Goal: Complete application form

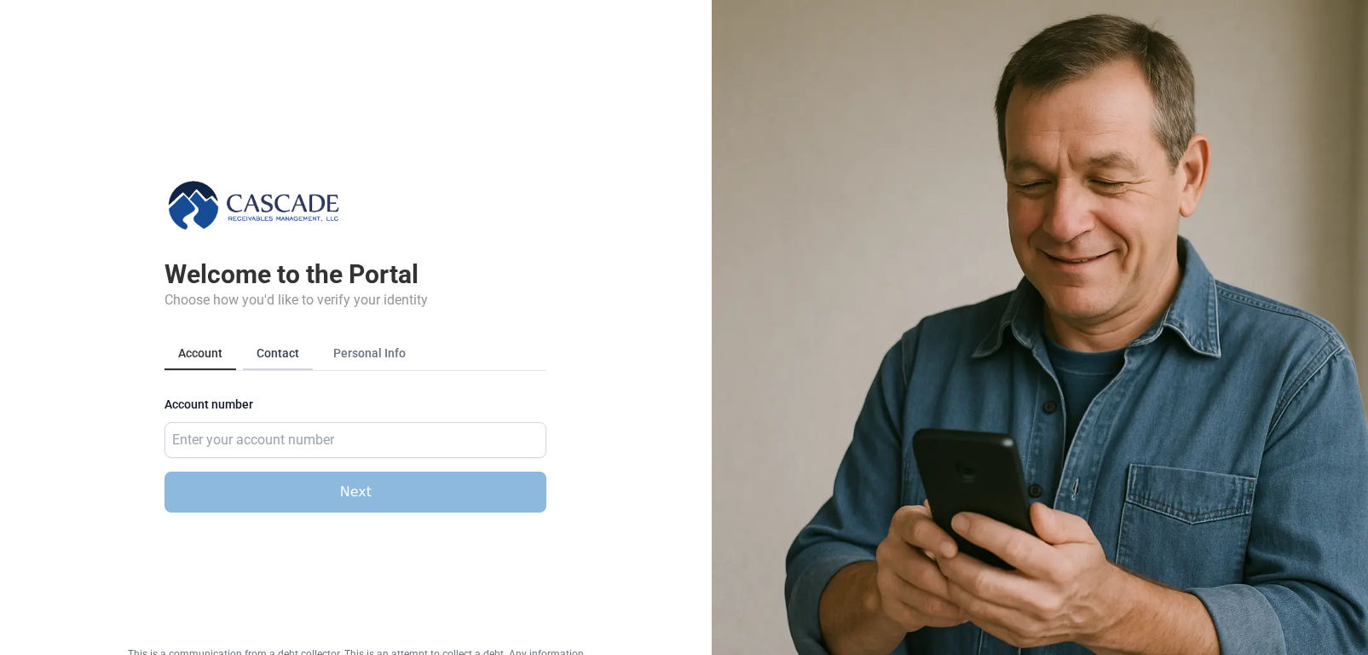
click at [291, 361] on button "Contact" at bounding box center [278, 353] width 70 height 32
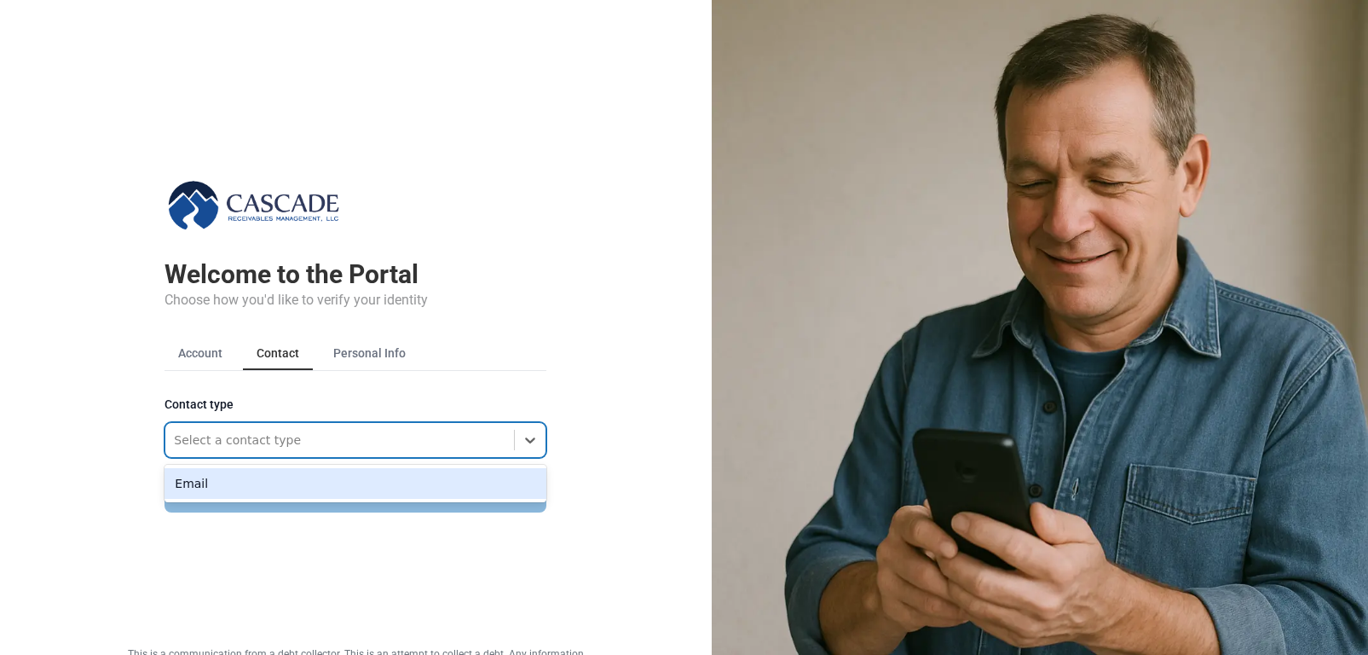
click at [230, 435] on div at bounding box center [340, 440] width 332 height 20
click at [204, 489] on div "Email" at bounding box center [355, 483] width 382 height 31
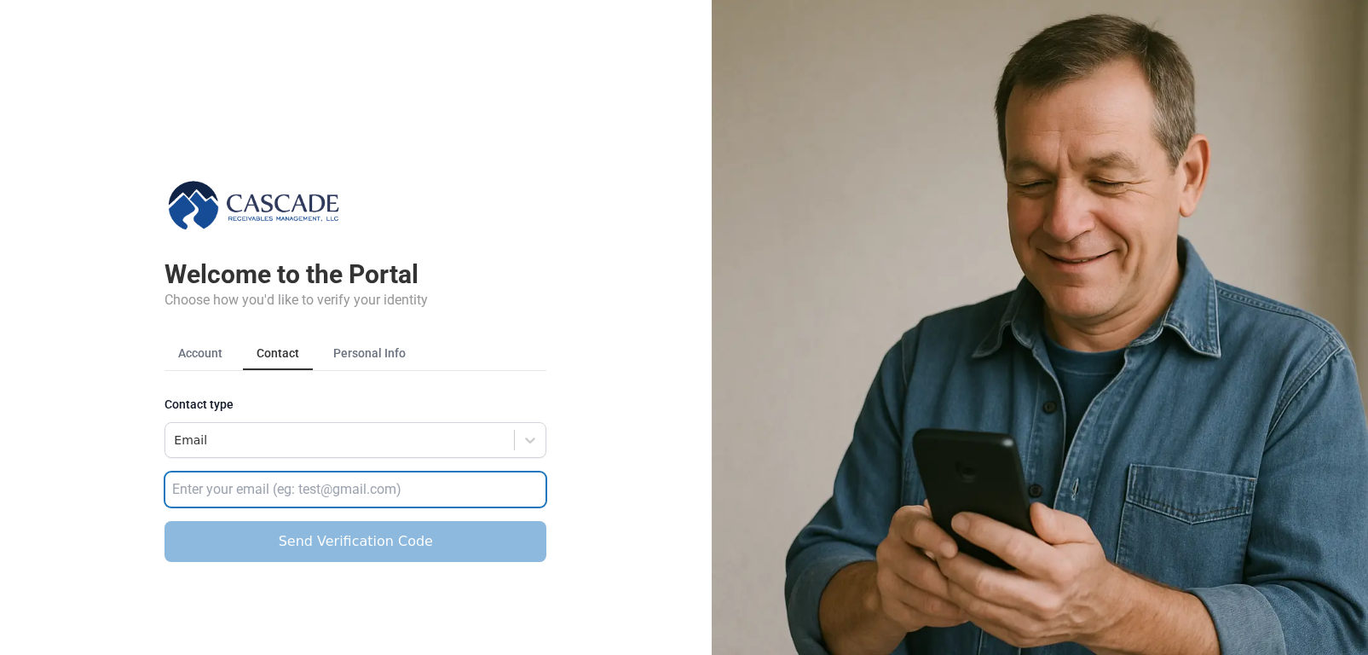
click at [204, 478] on input "email" at bounding box center [355, 489] width 382 height 36
type input "[EMAIL_ADDRESS][DOMAIN_NAME]"
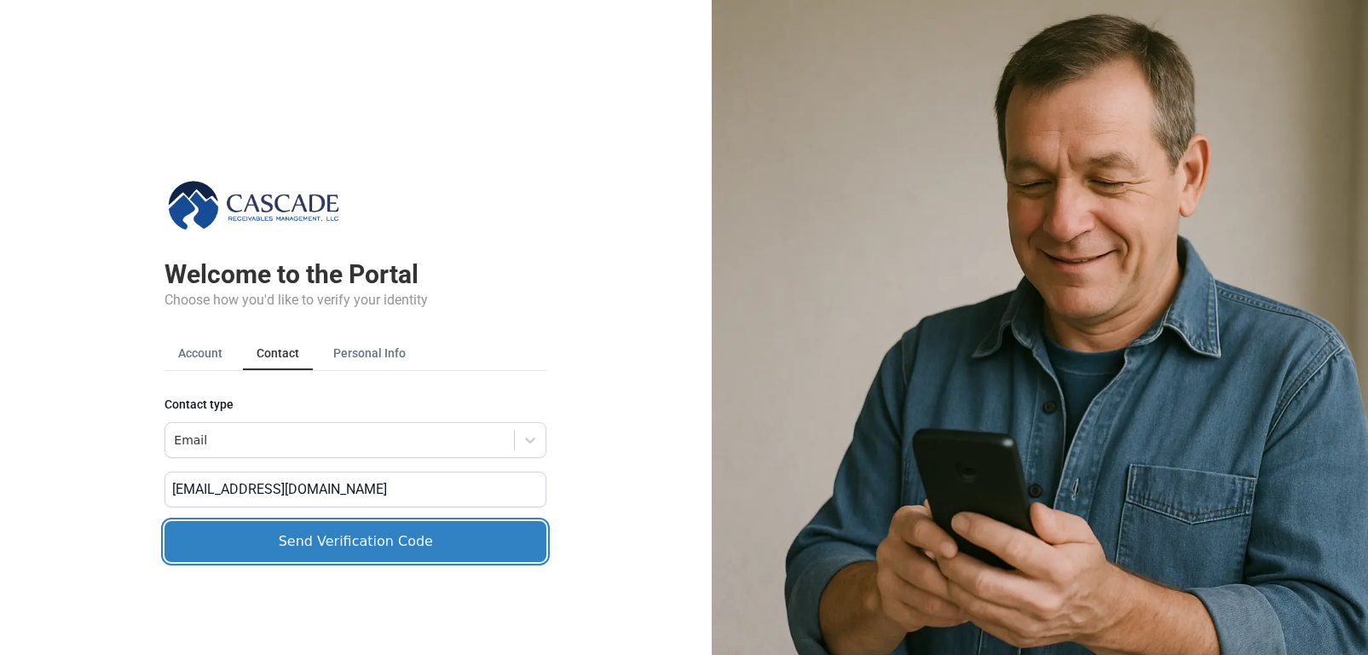
click at [234, 551] on button "Send Verification Code" at bounding box center [355, 541] width 382 height 41
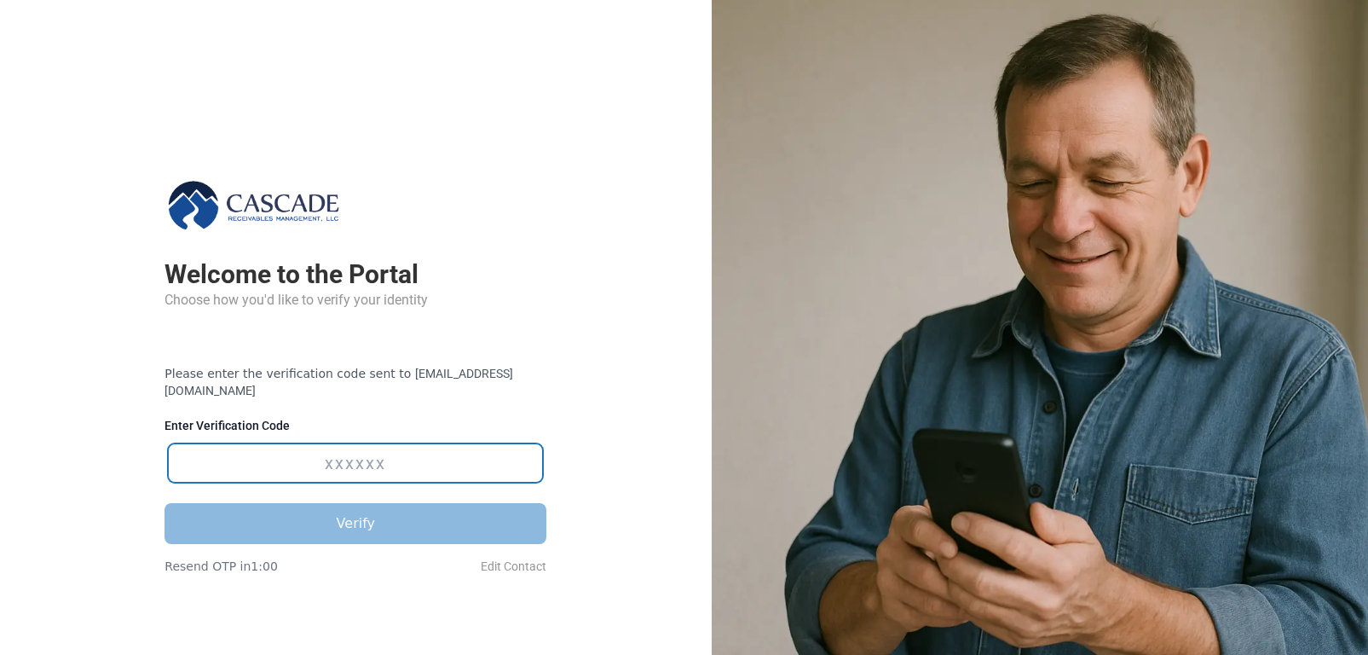
click at [271, 445] on input "Enter Verification Code" at bounding box center [355, 462] width 375 height 39
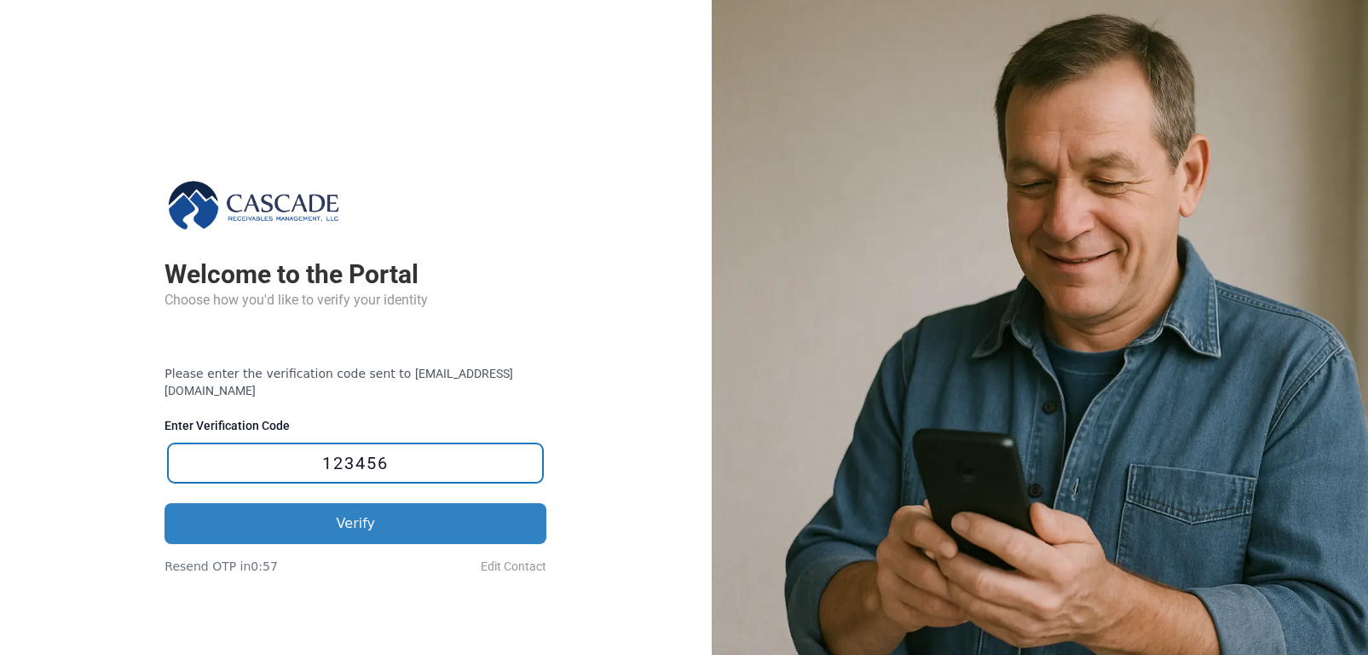
type input "123456"
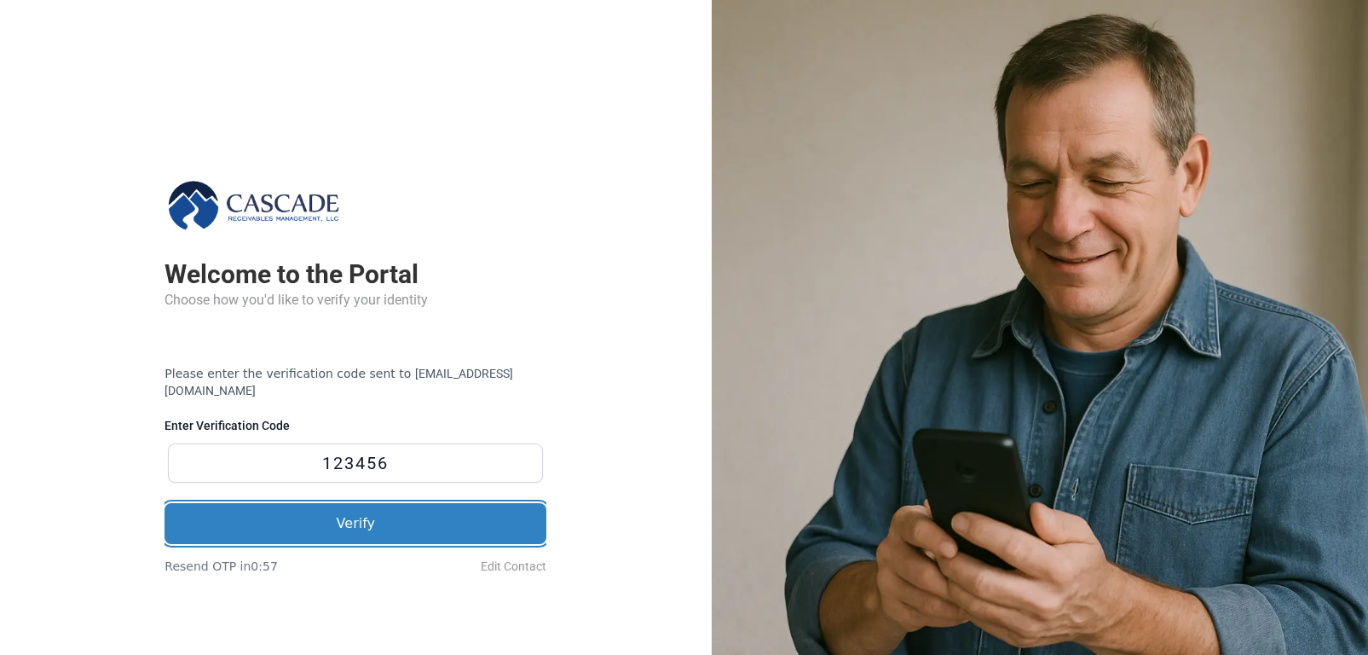
click at [319, 516] on button "Verify" at bounding box center [355, 523] width 382 height 41
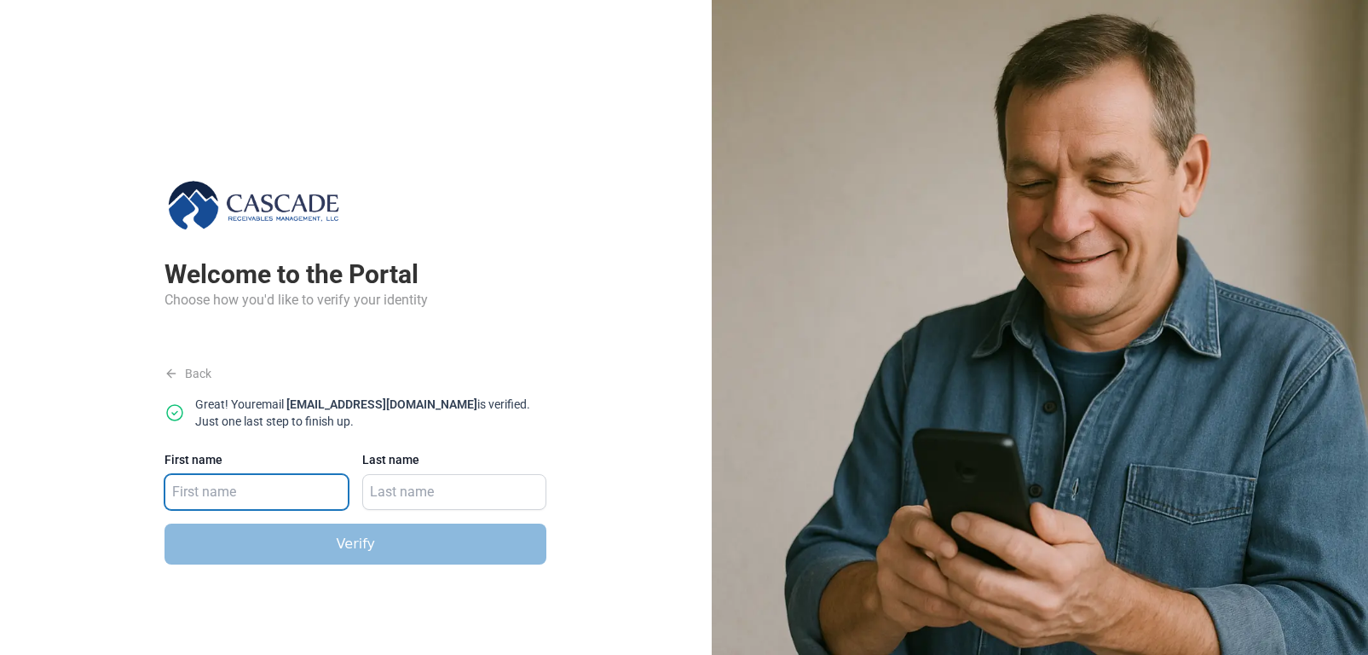
click at [281, 483] on input "First name" at bounding box center [256, 492] width 184 height 36
type input "[PERSON_NAME]"
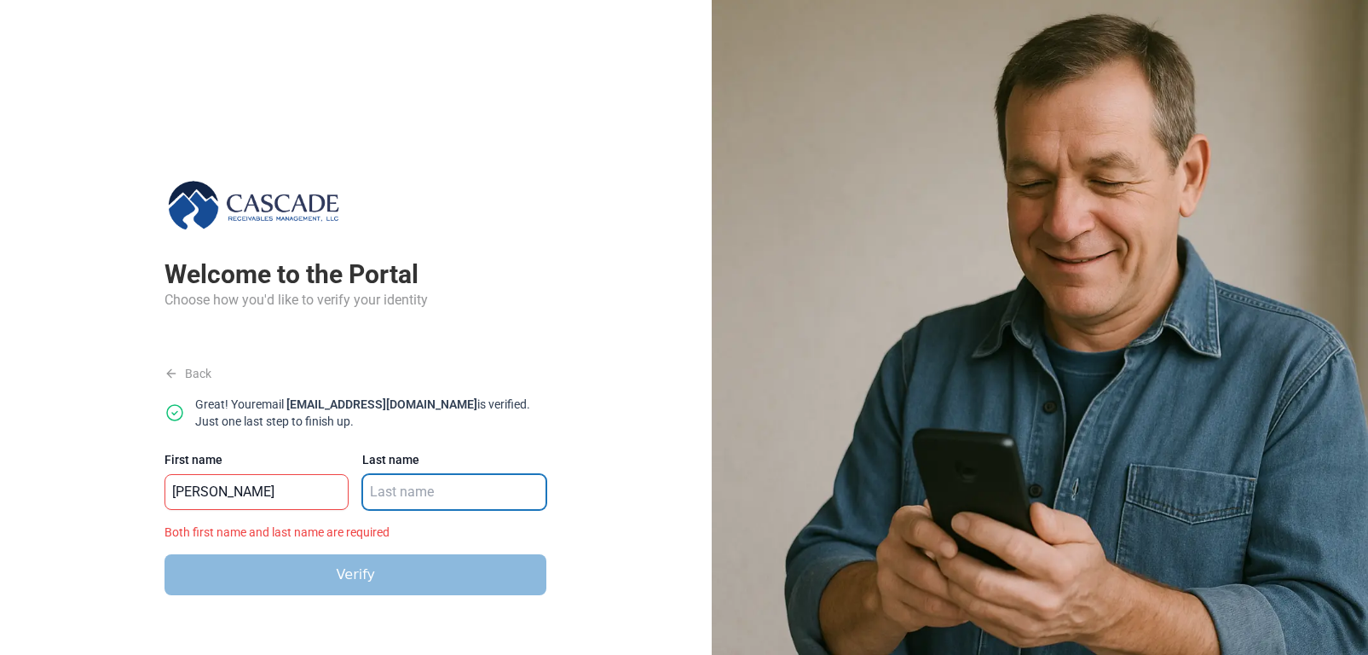
click at [392, 476] on input "Last name" at bounding box center [454, 492] width 184 height 36
type input "[PERSON_NAME]"
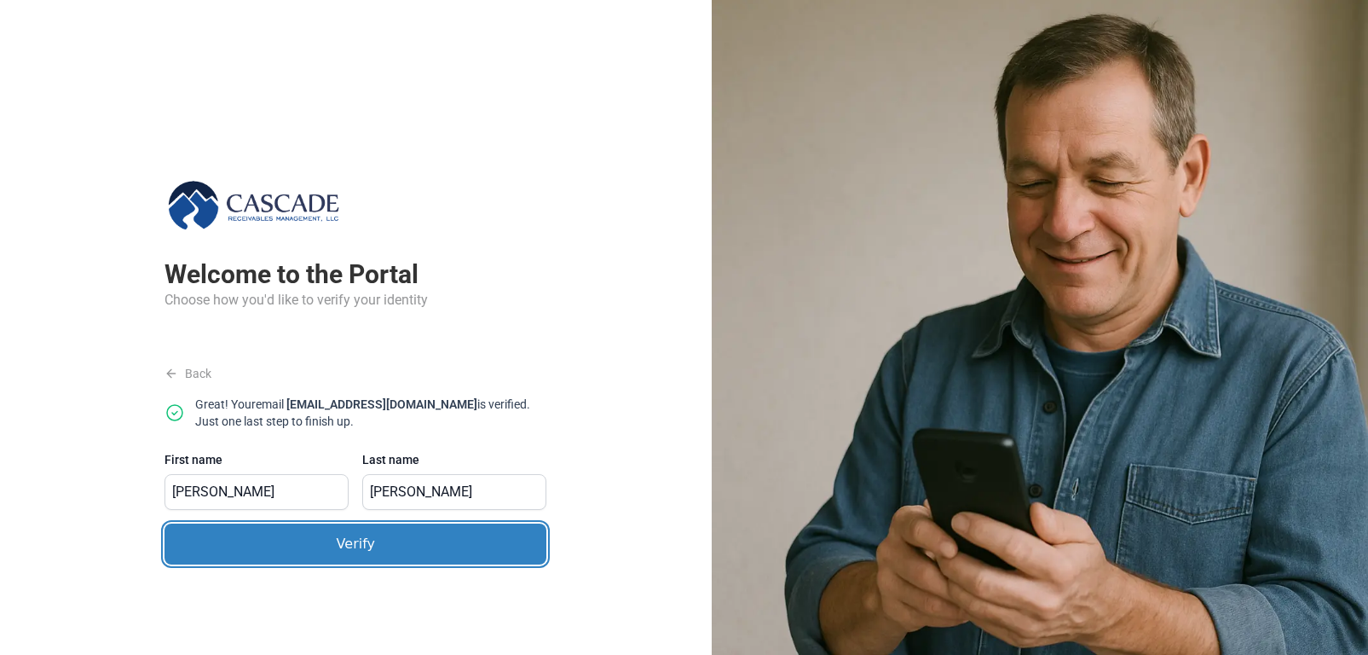
click at [365, 546] on button "Verify" at bounding box center [355, 543] width 382 height 41
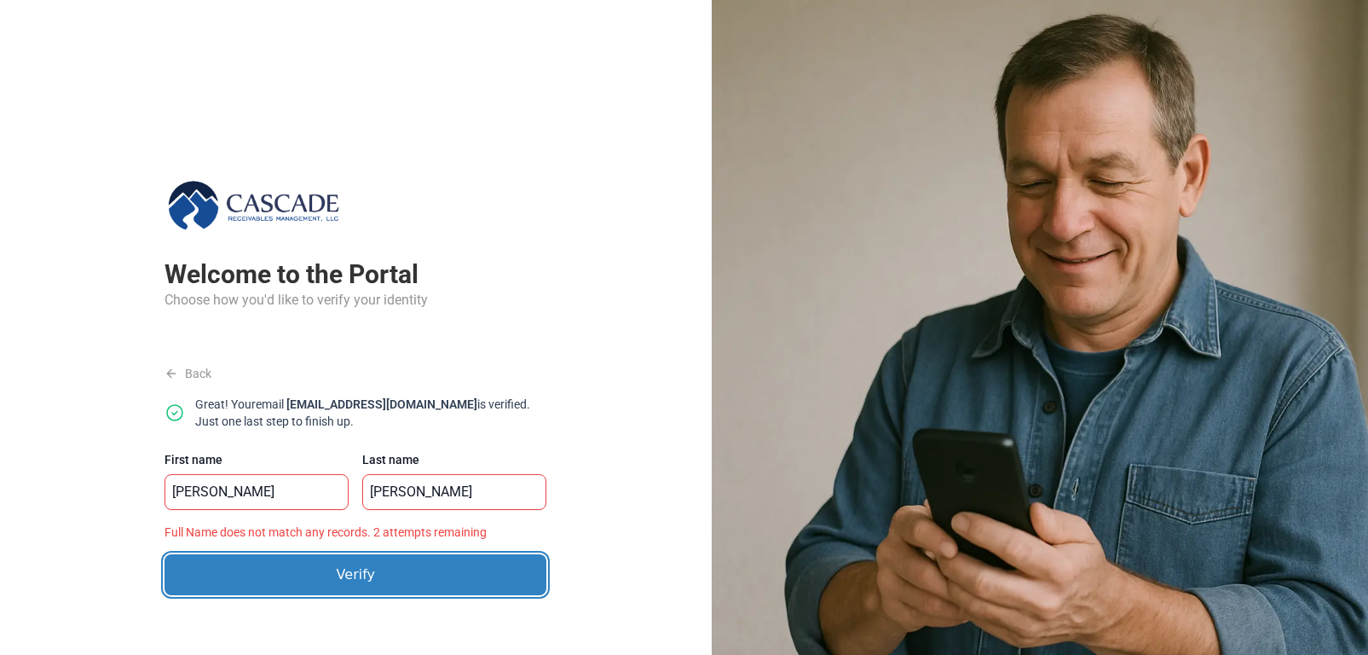
click at [361, 562] on button "Verify" at bounding box center [355, 574] width 382 height 41
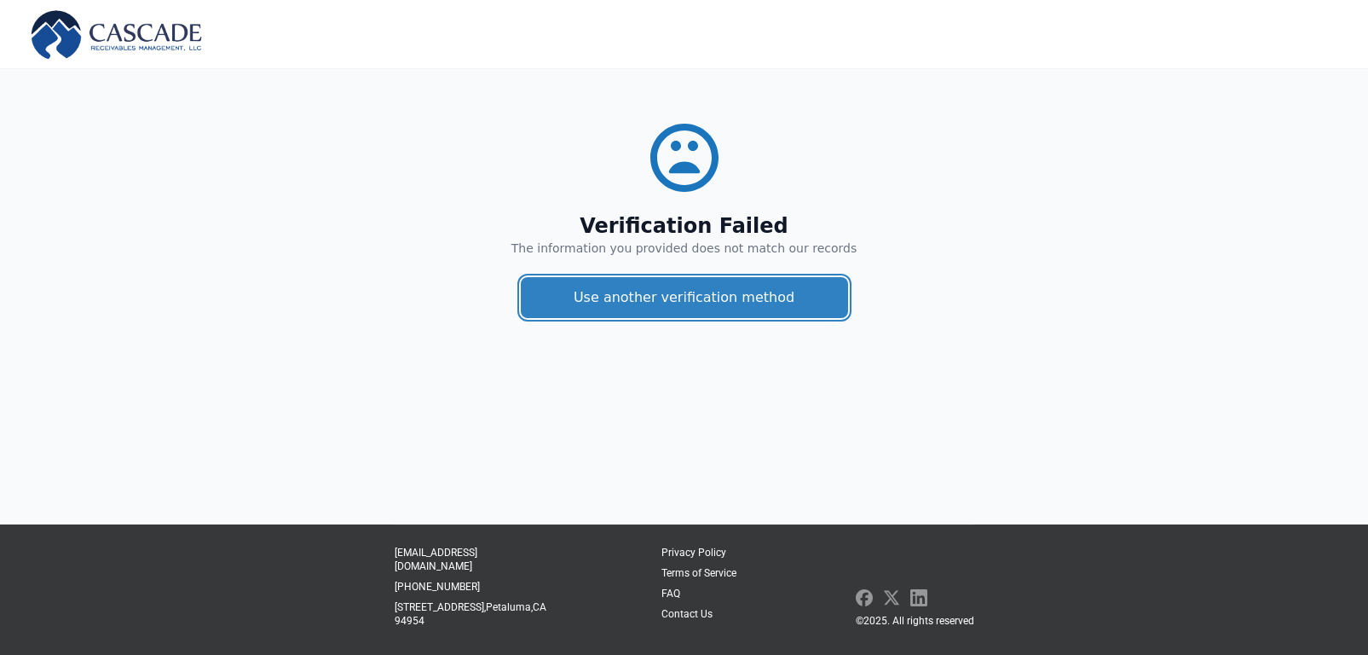
click at [799, 308] on button "Use another verification method" at bounding box center [684, 297] width 327 height 41
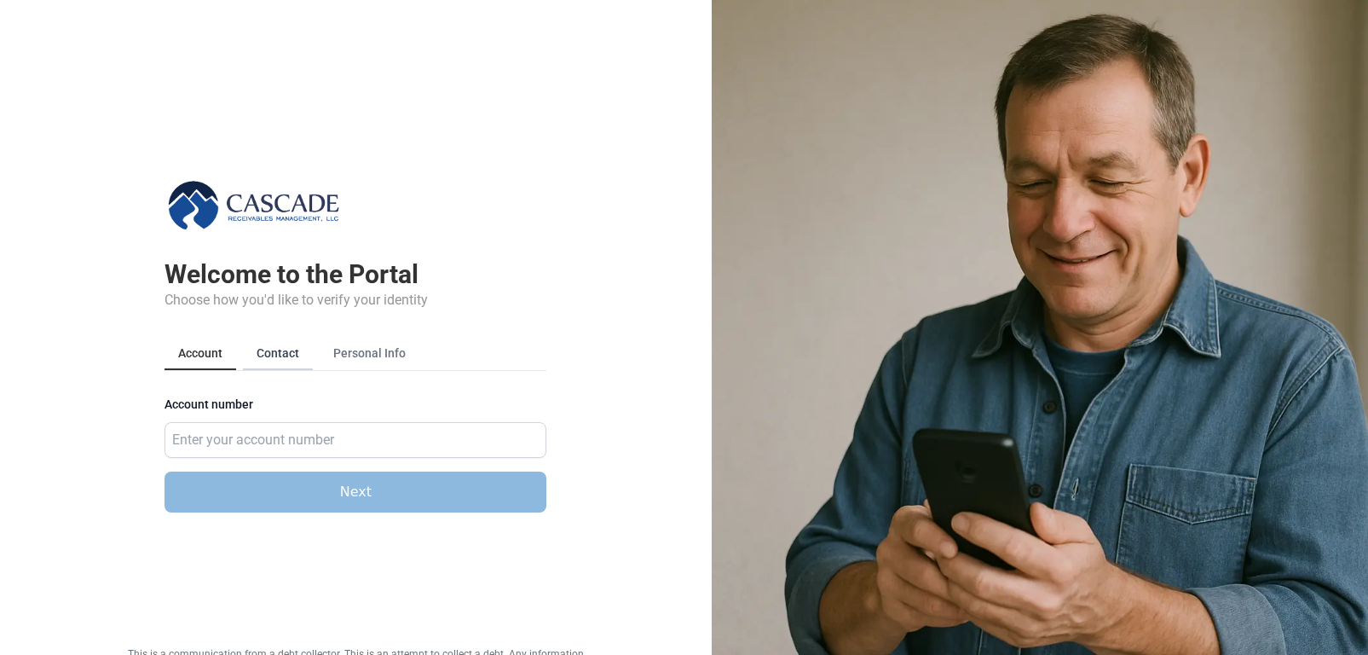
click at [274, 353] on button "Contact" at bounding box center [278, 353] width 70 height 32
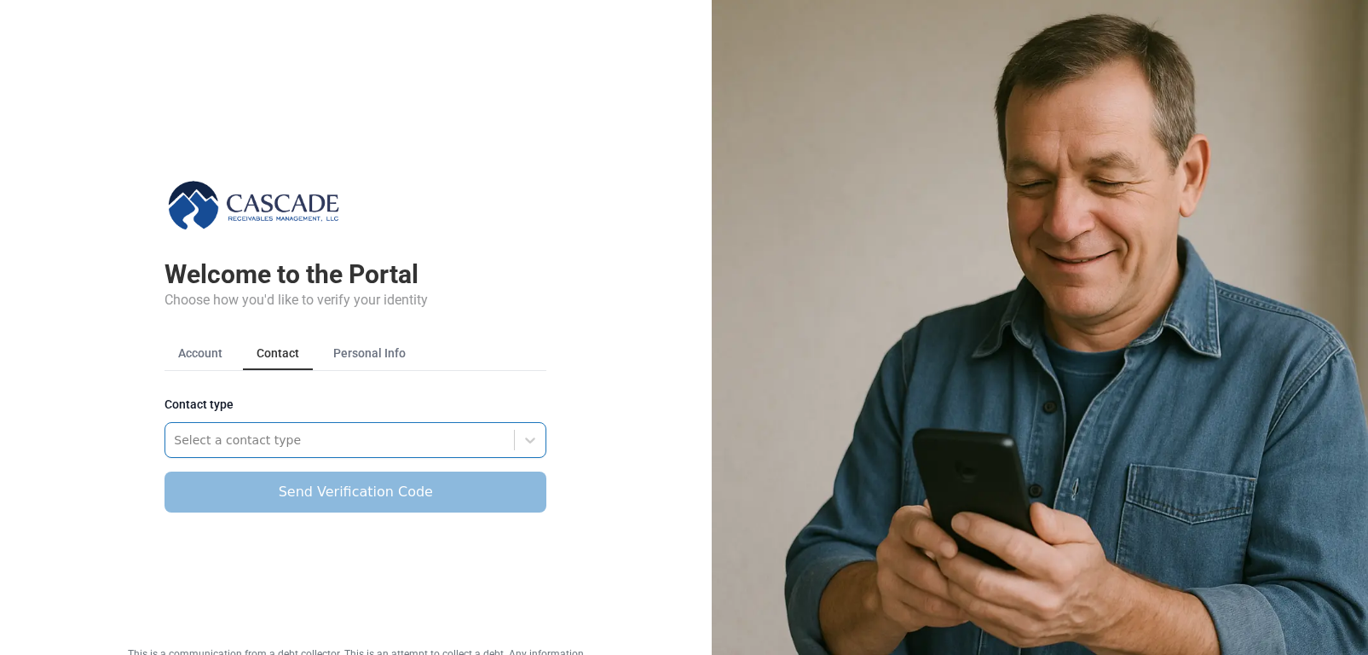
click at [222, 441] on div at bounding box center [340, 440] width 332 height 20
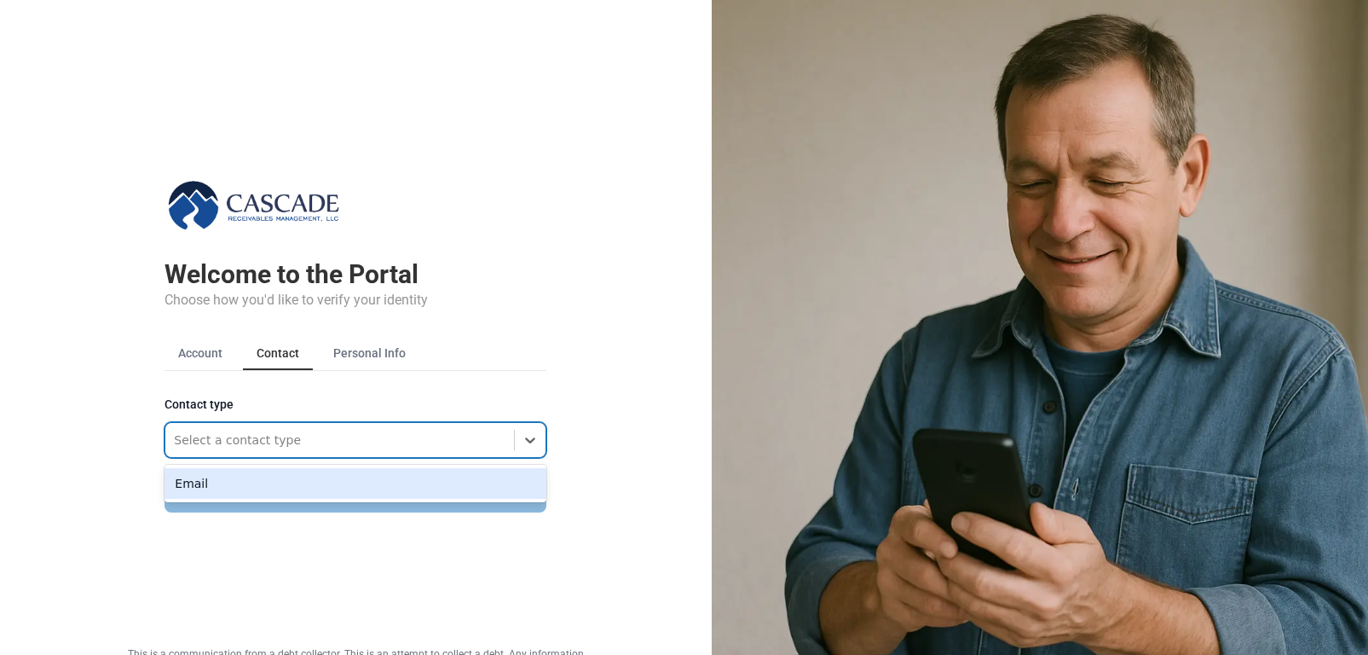
click at [211, 482] on div "Email" at bounding box center [355, 483] width 382 height 31
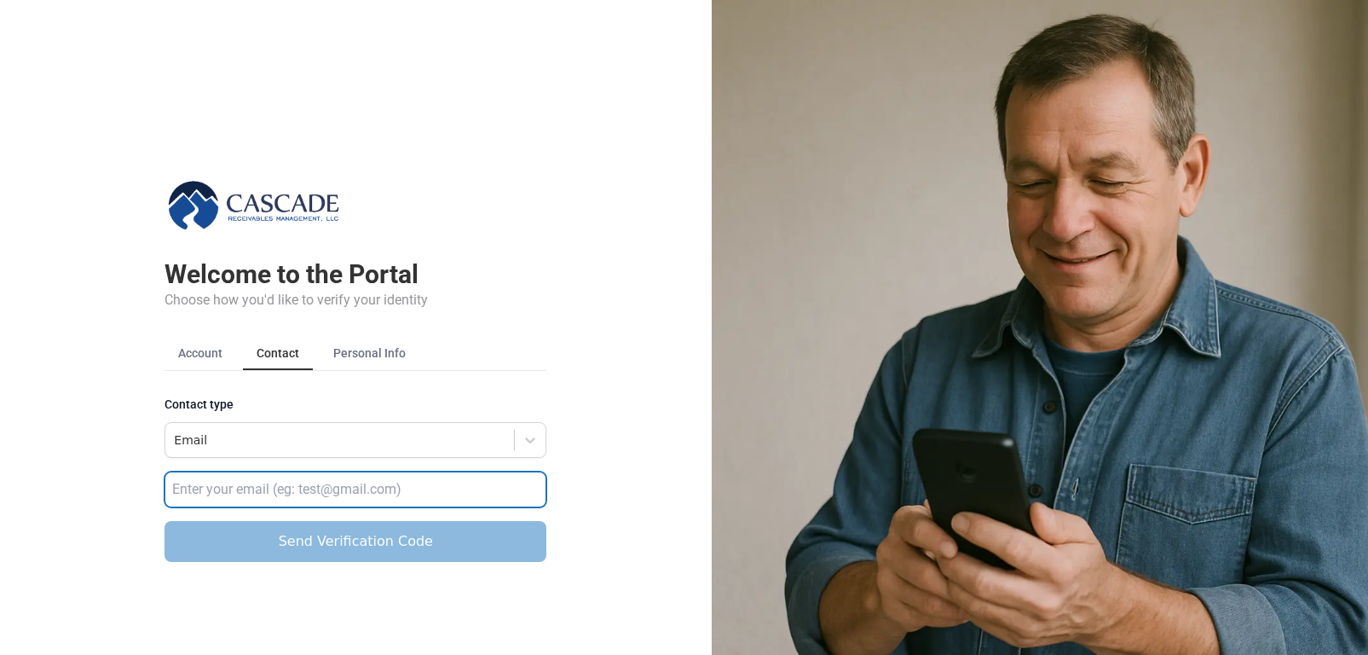
click at [211, 482] on input "email" at bounding box center [355, 489] width 382 height 36
type input "[EMAIL_ADDRESS][DOMAIN_NAME]"
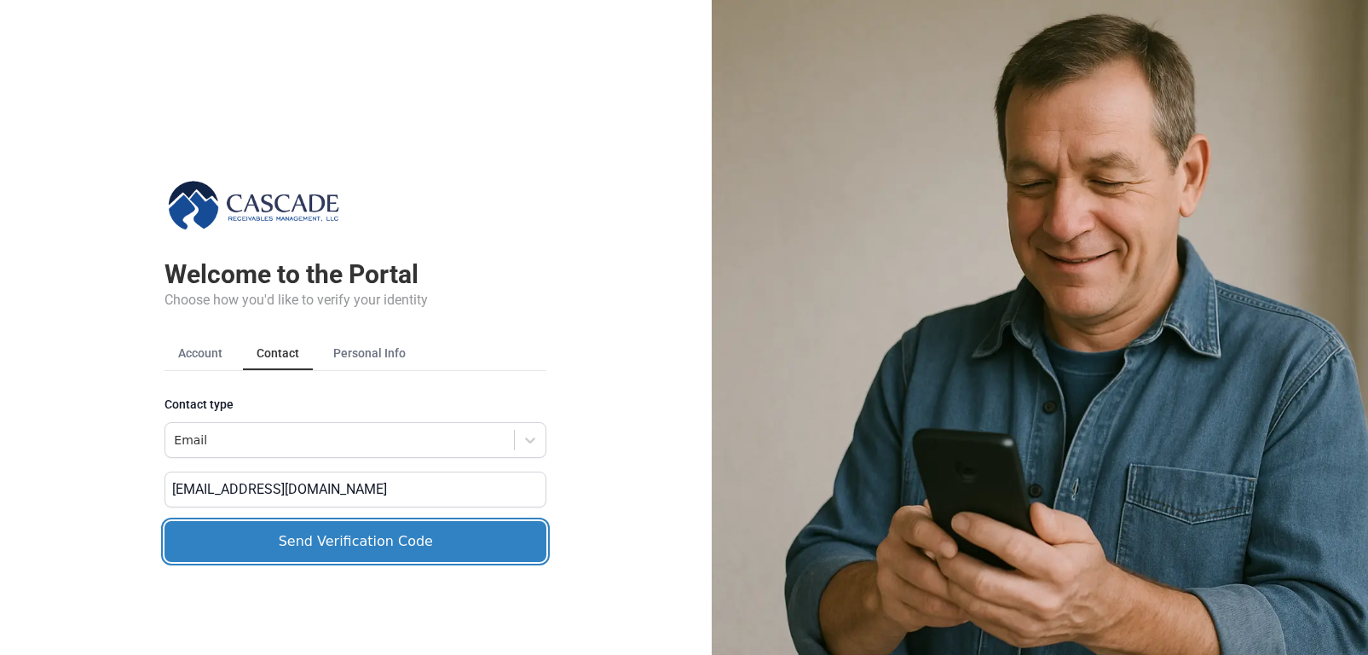
click at [237, 545] on button "Send Verification Code" at bounding box center [355, 541] width 382 height 41
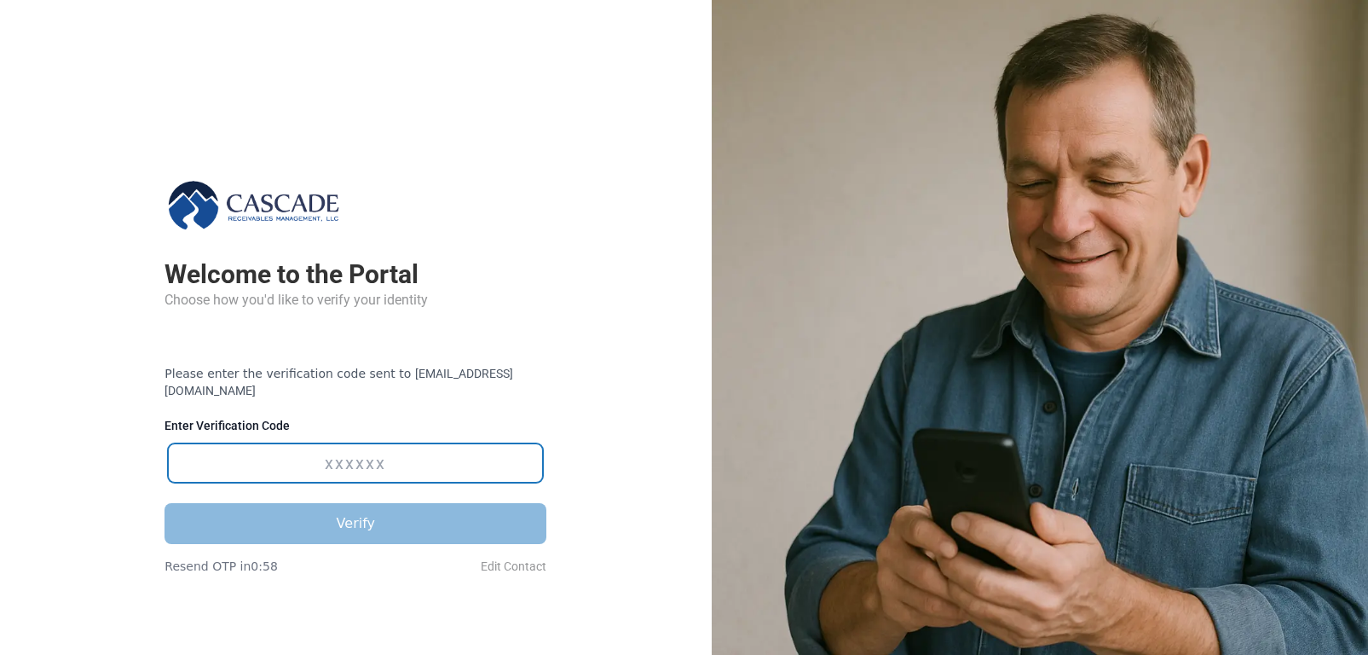
click at [321, 449] on input "Enter Verification Code" at bounding box center [355, 462] width 375 height 39
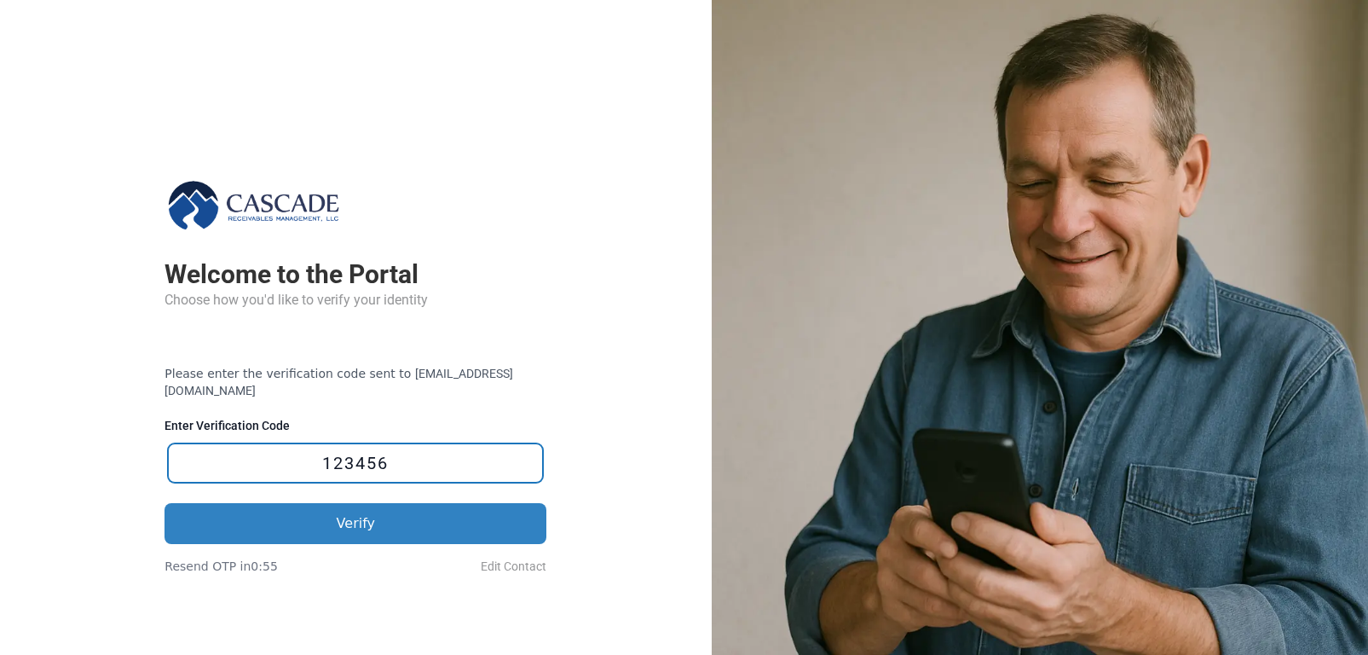
type input "123456"
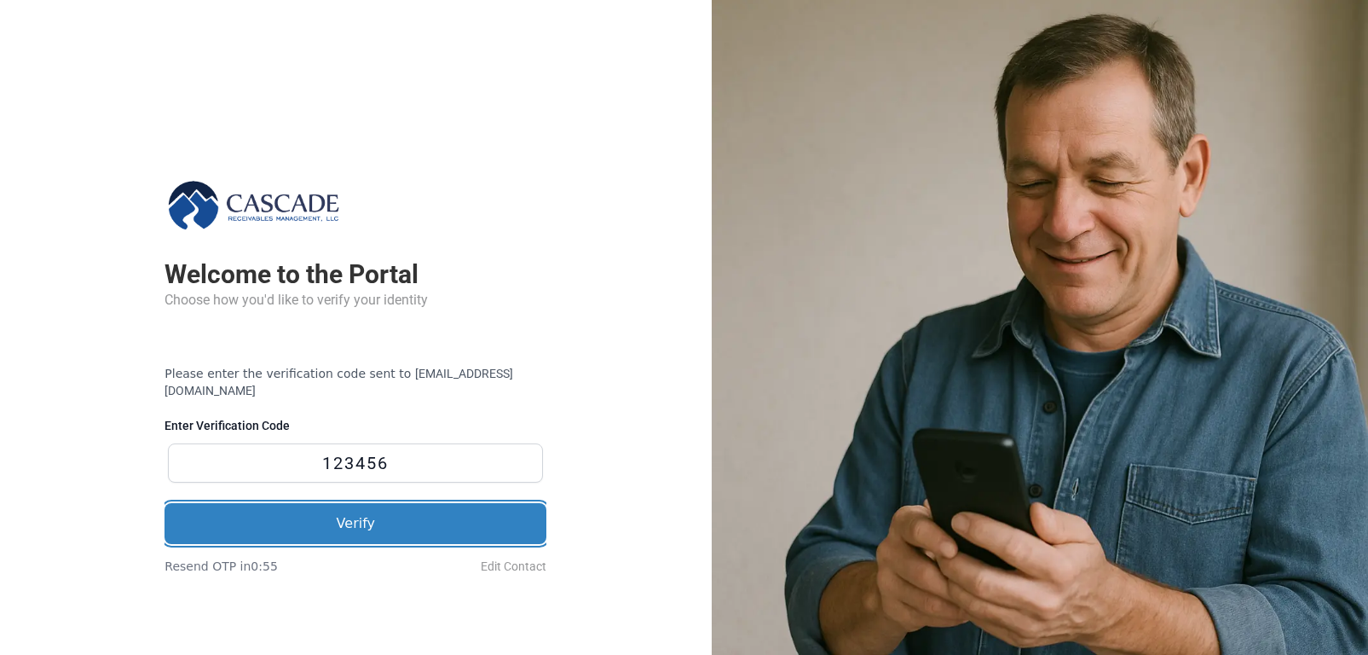
click at [419, 503] on button "Verify" at bounding box center [355, 523] width 382 height 41
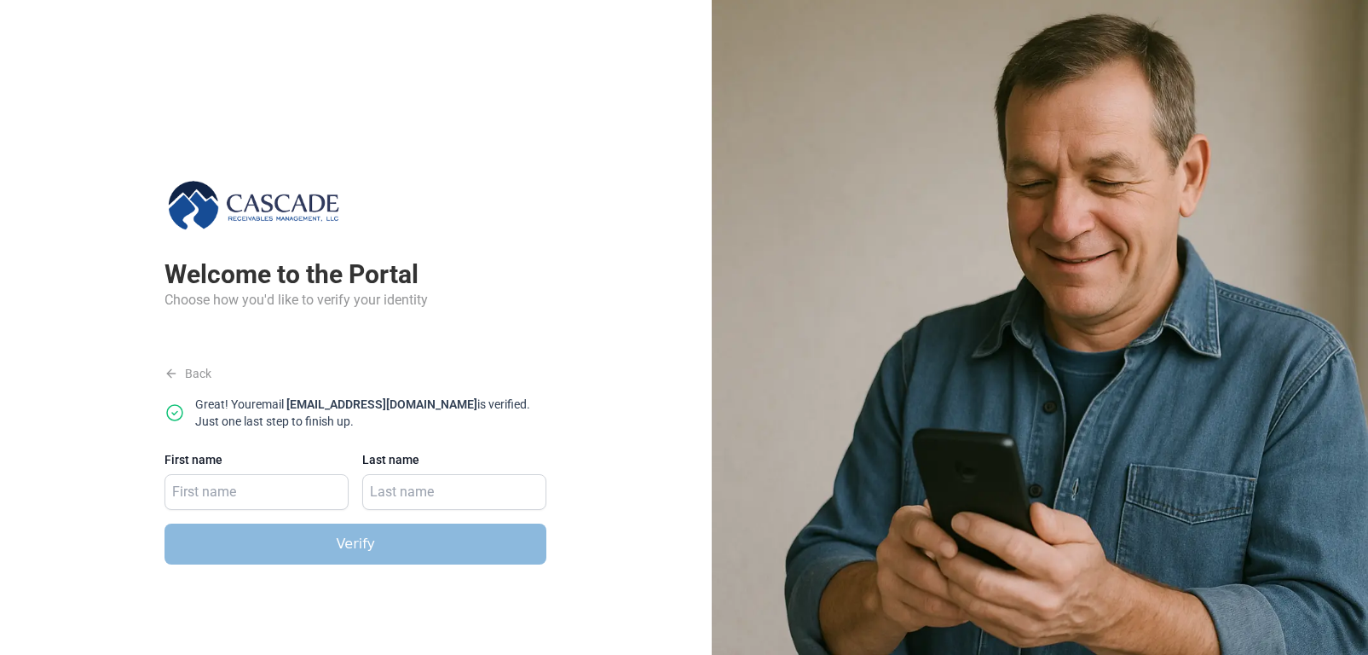
click at [205, 372] on span "Back" at bounding box center [187, 373] width 47 height 17
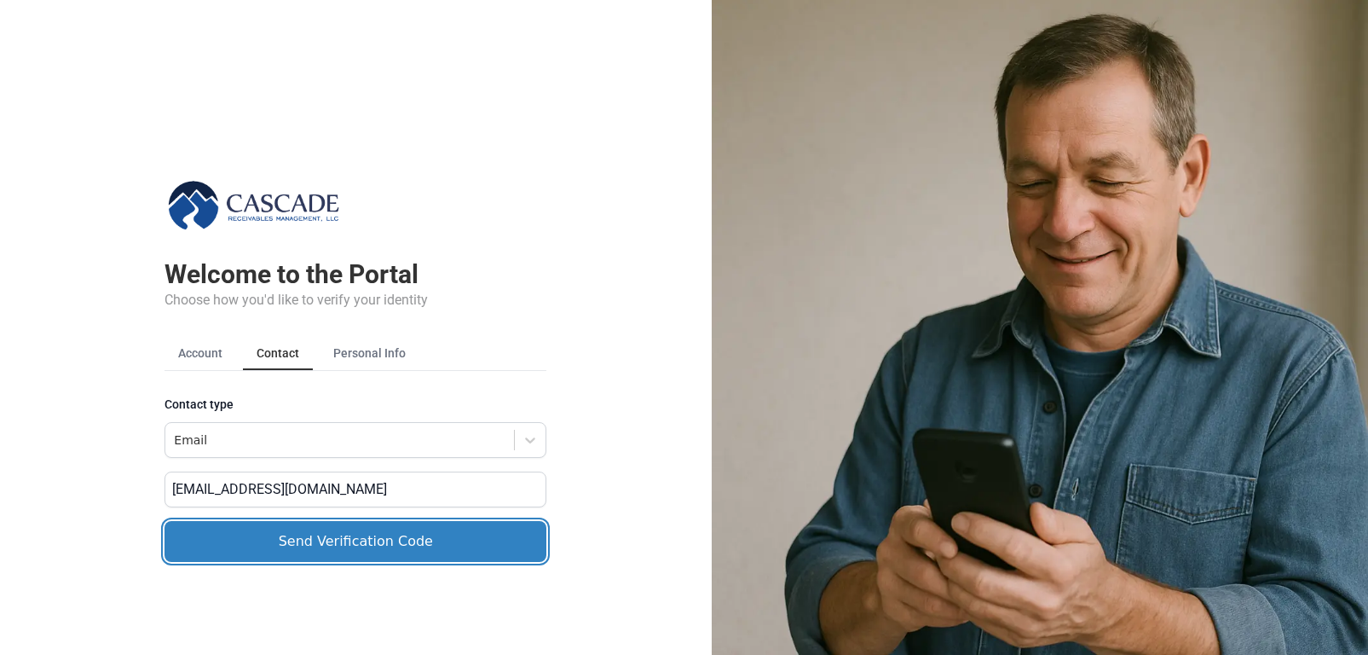
click at [342, 553] on button "Send Verification Code" at bounding box center [355, 541] width 382 height 41
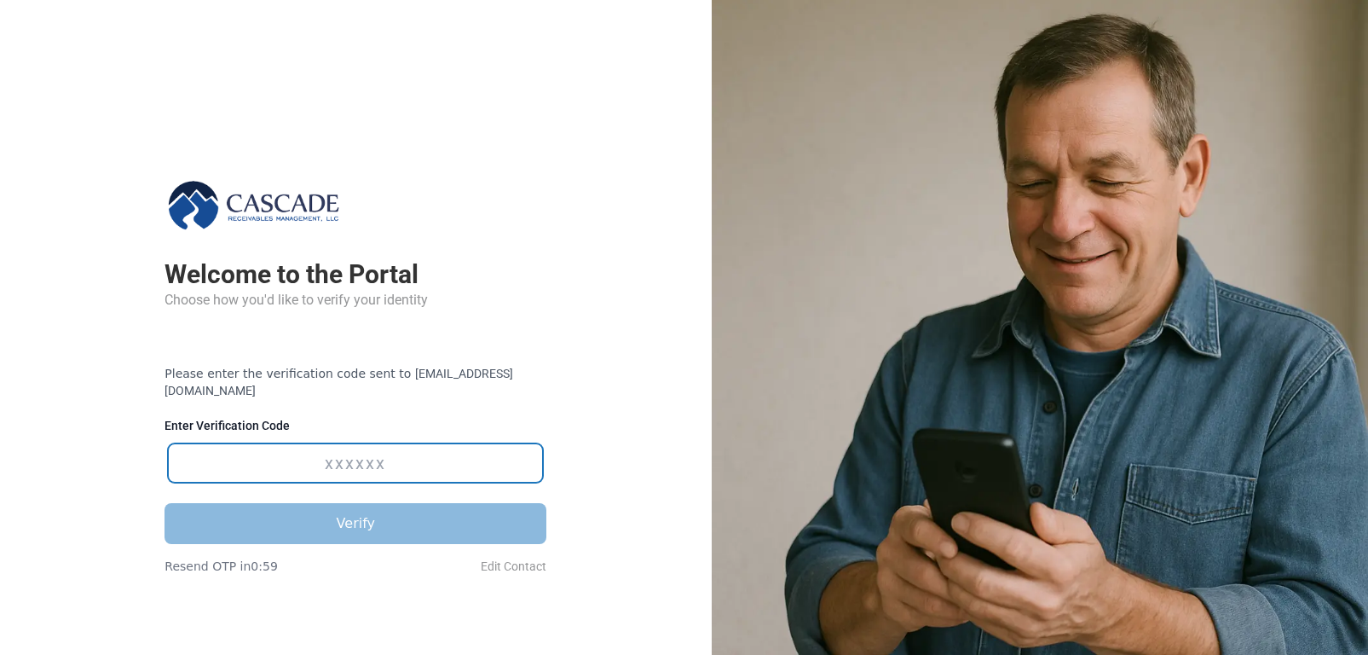
click at [347, 455] on input "Enter Verification Code" at bounding box center [355, 462] width 375 height 39
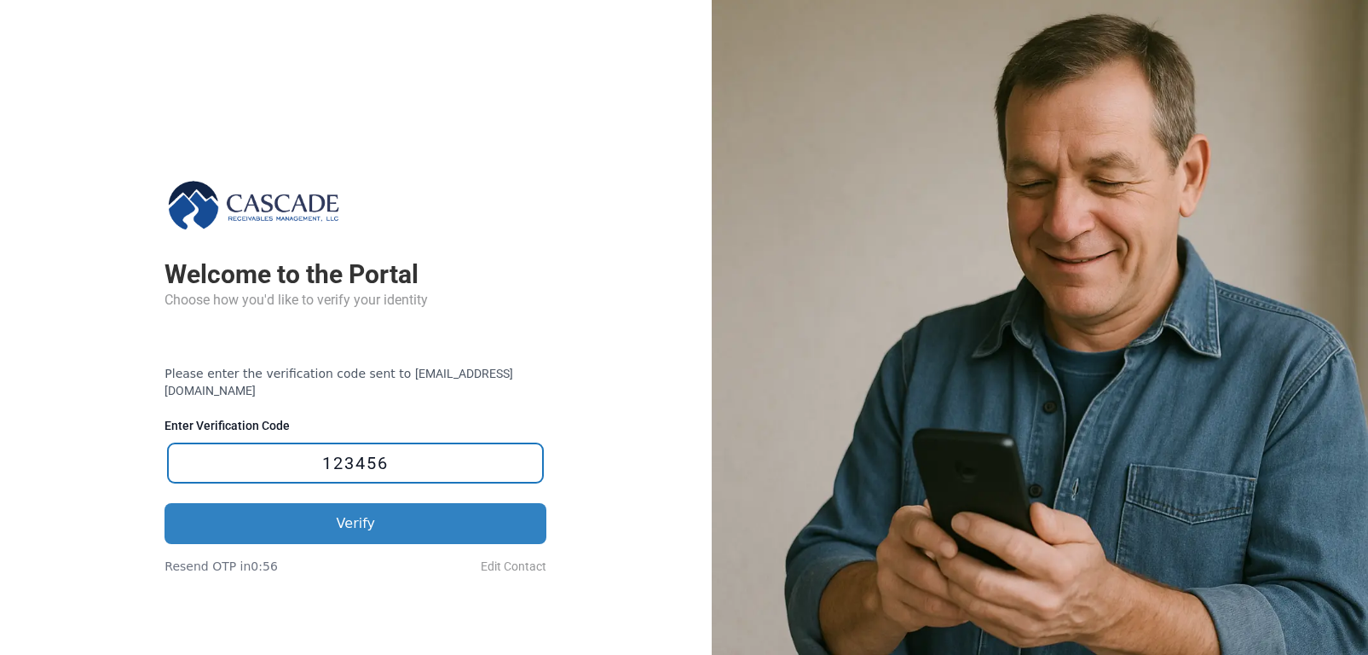
type input "123456"
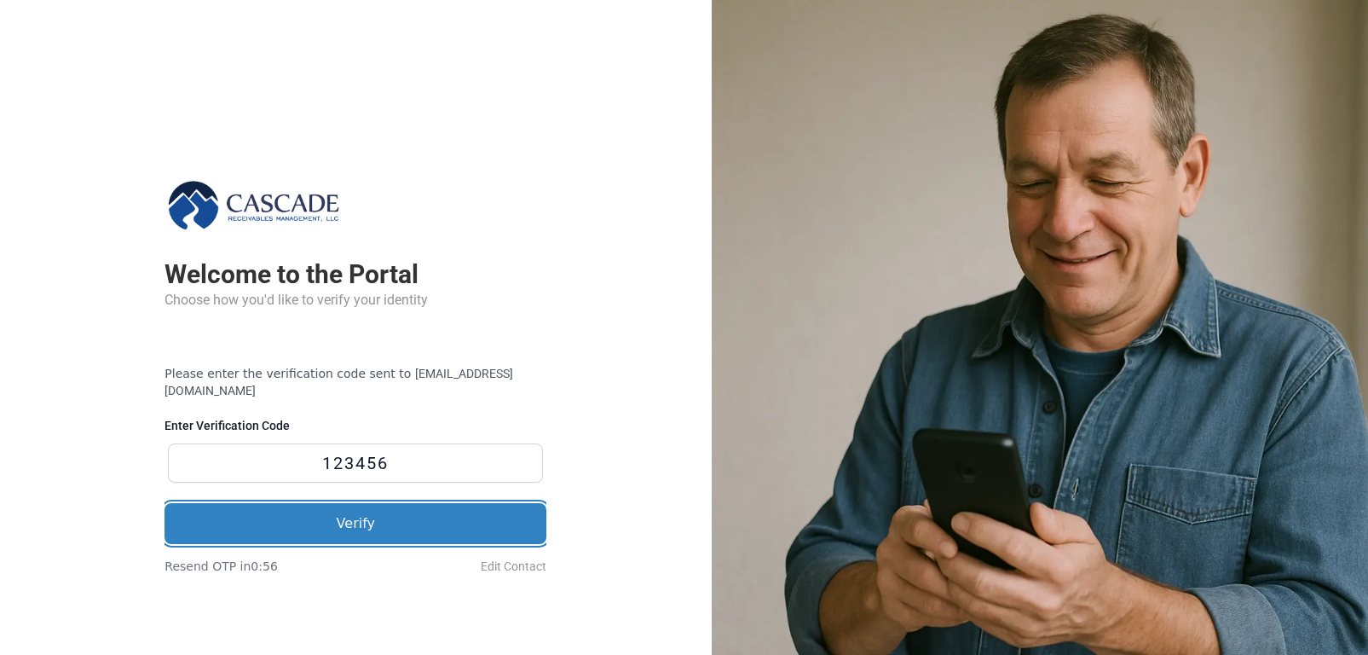
click at [361, 503] on button "Verify" at bounding box center [355, 523] width 382 height 41
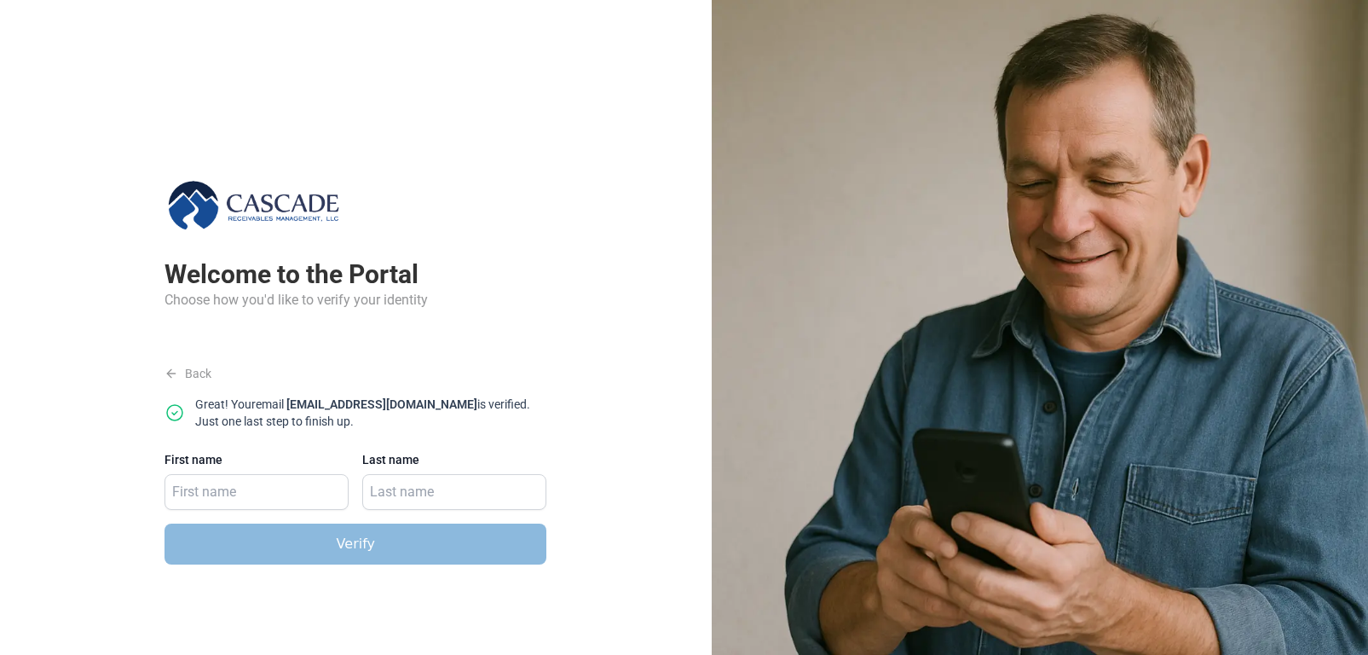
click at [416, 280] on div "Welcome to the Portal" at bounding box center [355, 274] width 382 height 31
click at [184, 376] on span "Back" at bounding box center [187, 373] width 47 height 17
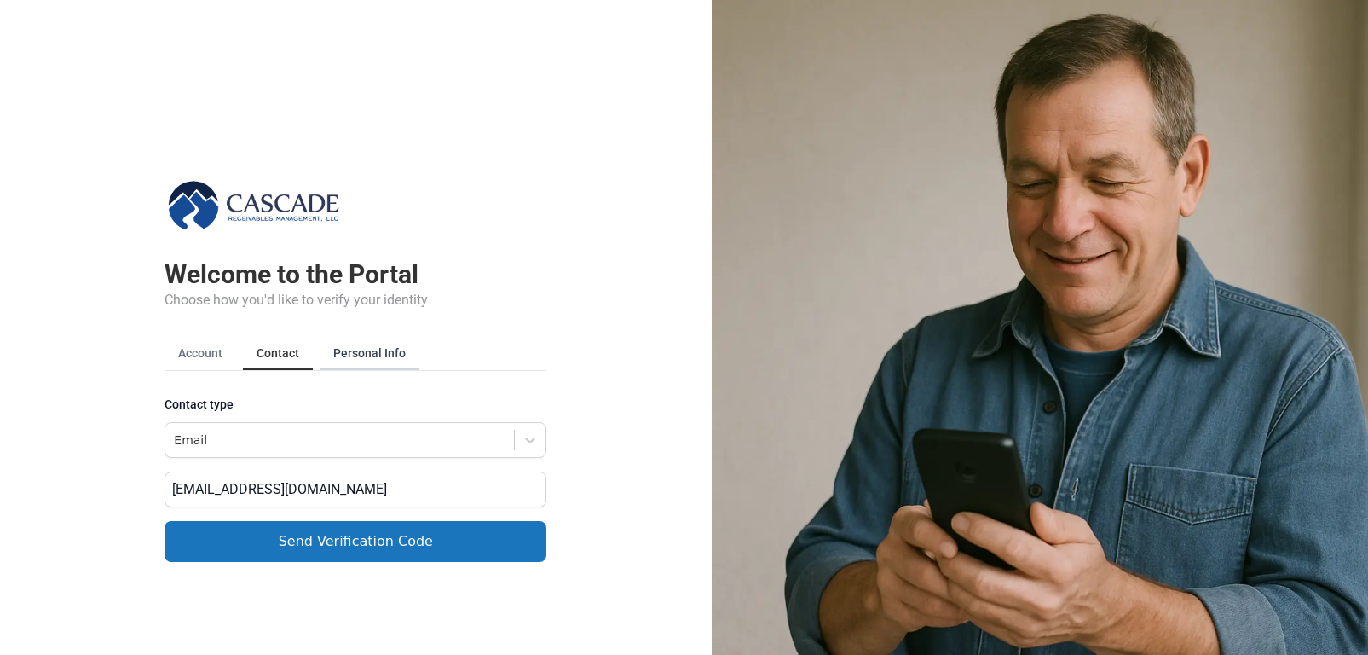
click at [344, 358] on button "Personal Info" at bounding box center [370, 353] width 100 height 32
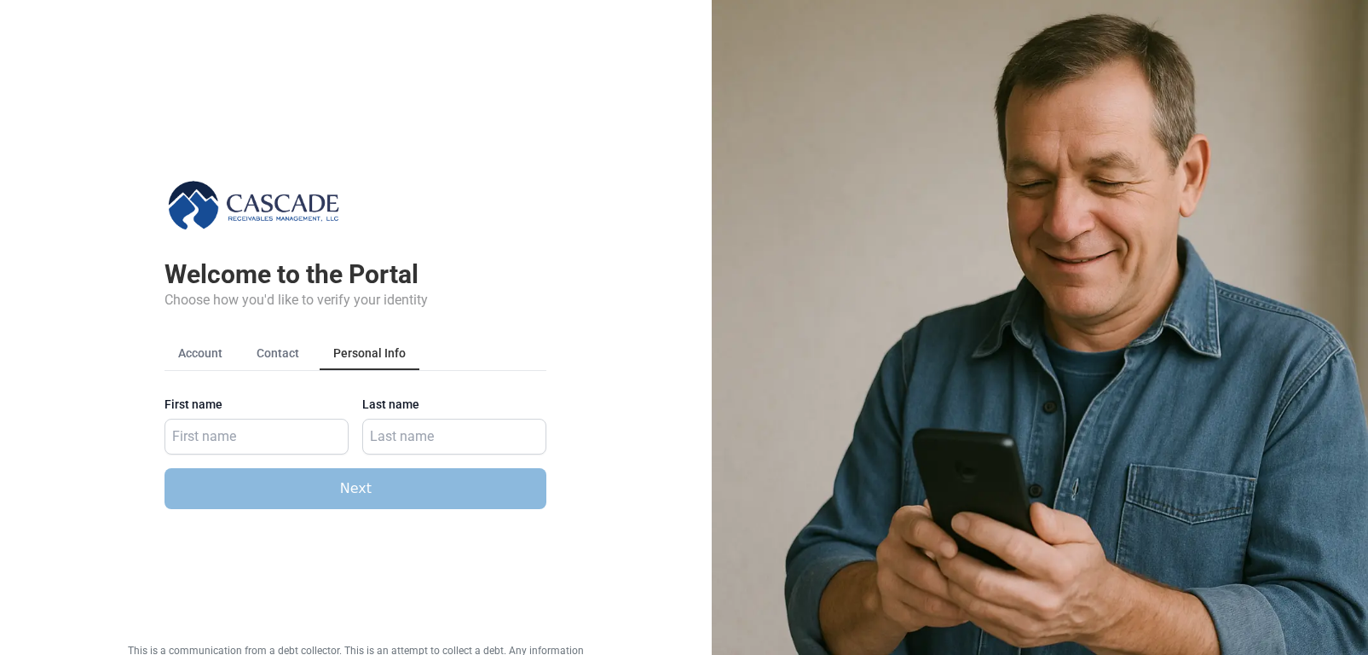
click at [344, 358] on button "Personal Info" at bounding box center [370, 353] width 100 height 32
click at [247, 434] on input "First name" at bounding box center [256, 436] width 184 height 36
type input "[PERSON_NAME]"
click at [381, 440] on input "Last name" at bounding box center [454, 436] width 184 height 36
type input "[PERSON_NAME]"
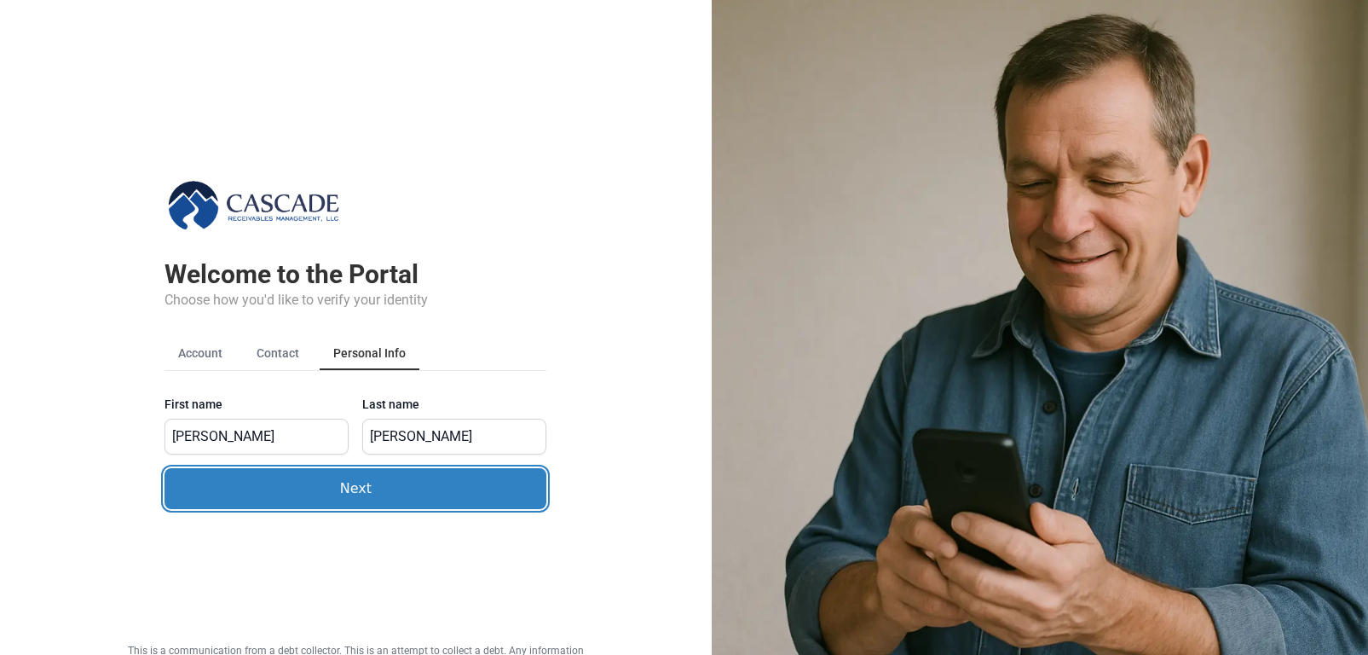
click at [368, 481] on button "Next" at bounding box center [355, 488] width 382 height 41
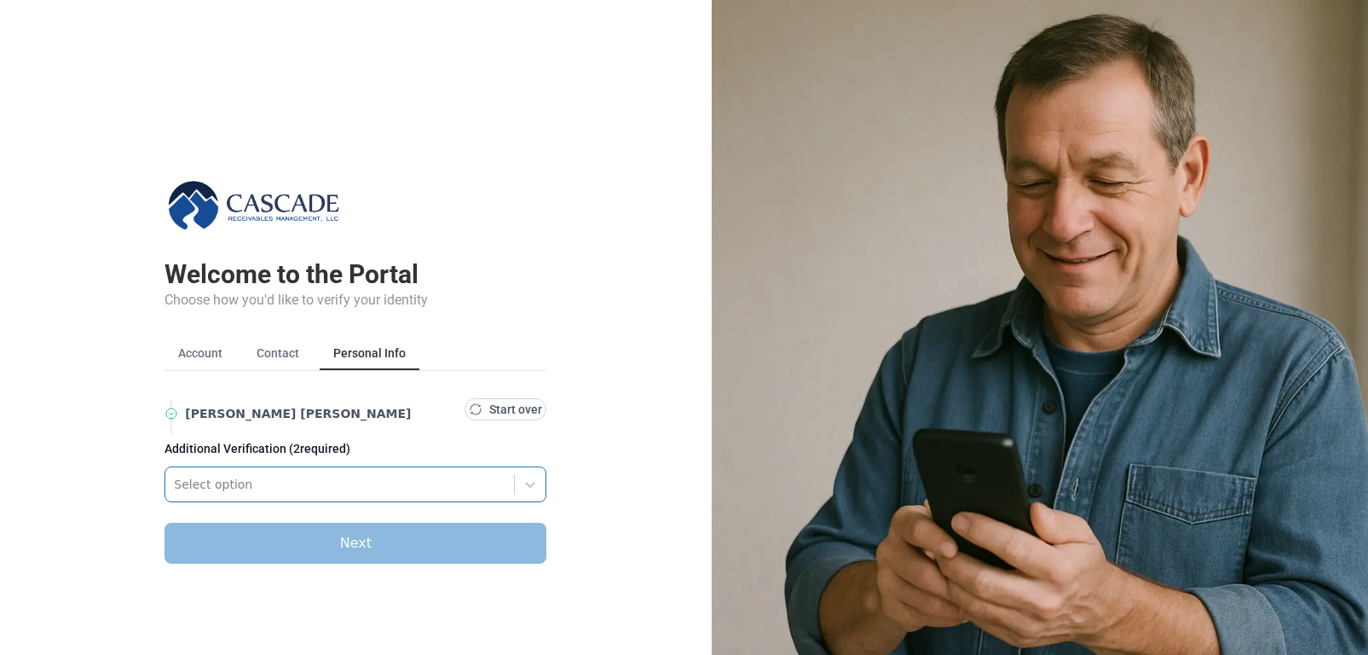
click at [277, 474] on div at bounding box center [340, 484] width 332 height 20
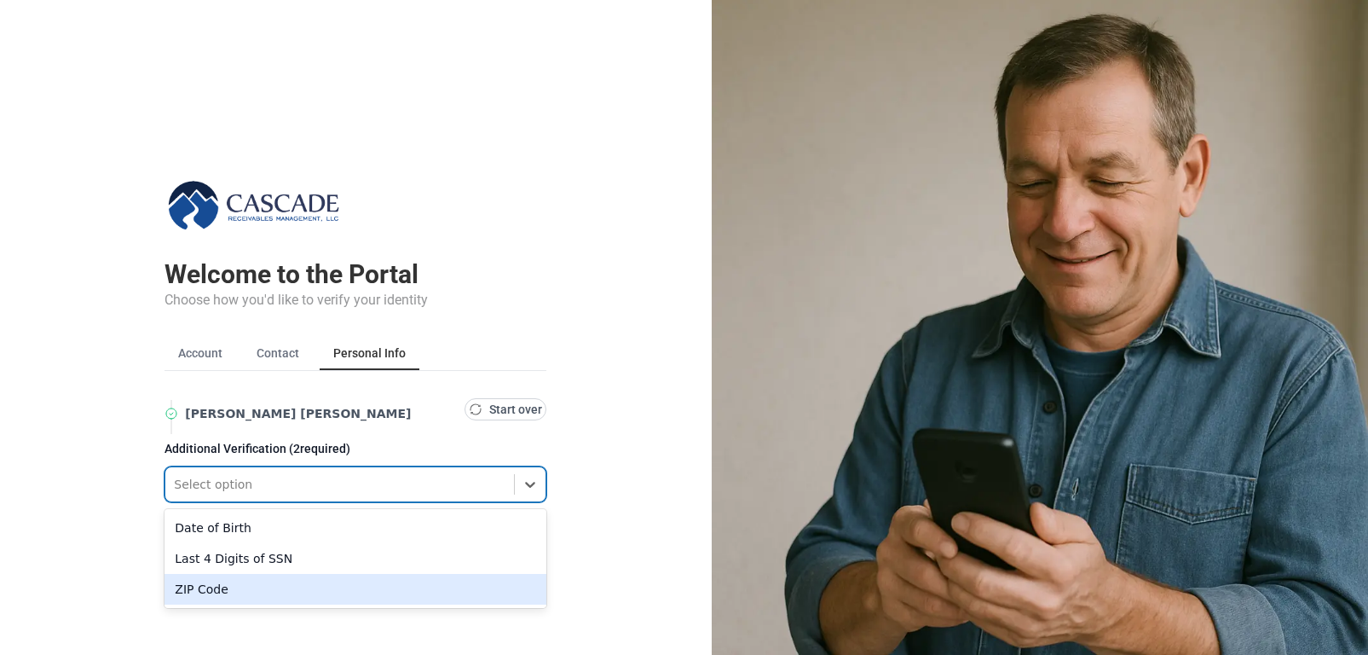
click at [185, 591] on div "ZIP Code" at bounding box center [355, 589] width 382 height 31
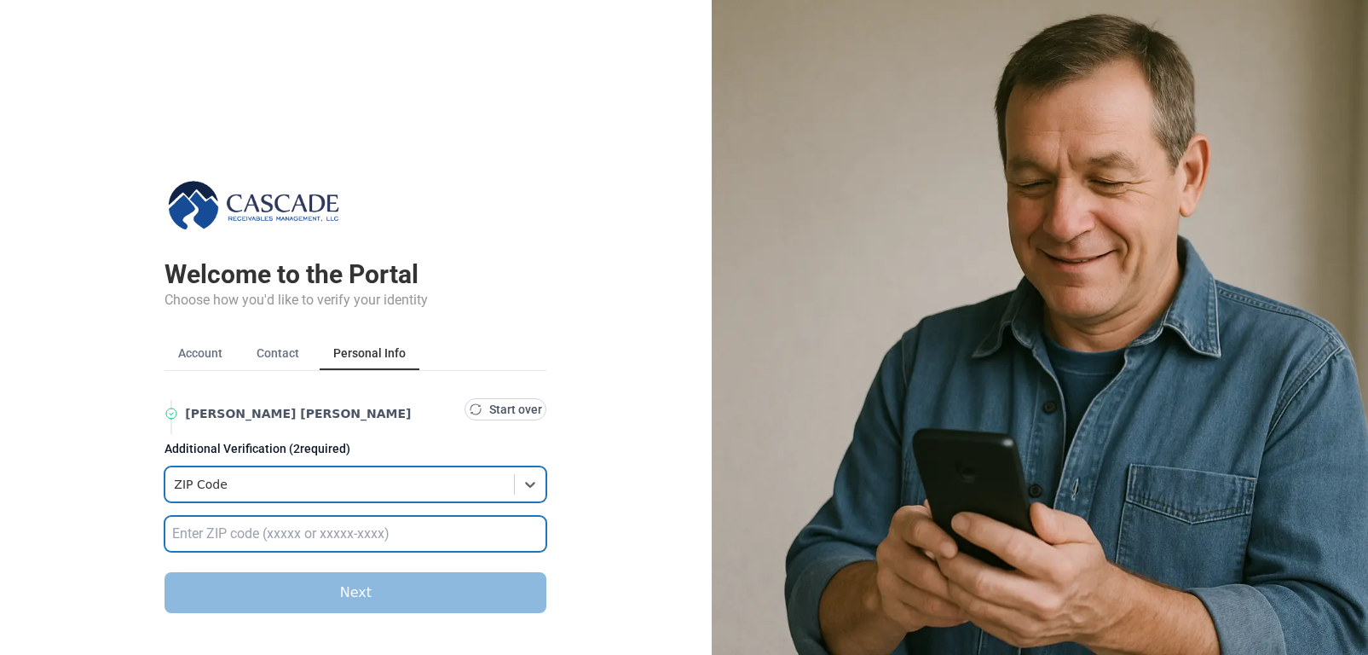
click at [196, 543] on input "text" at bounding box center [355, 534] width 382 height 36
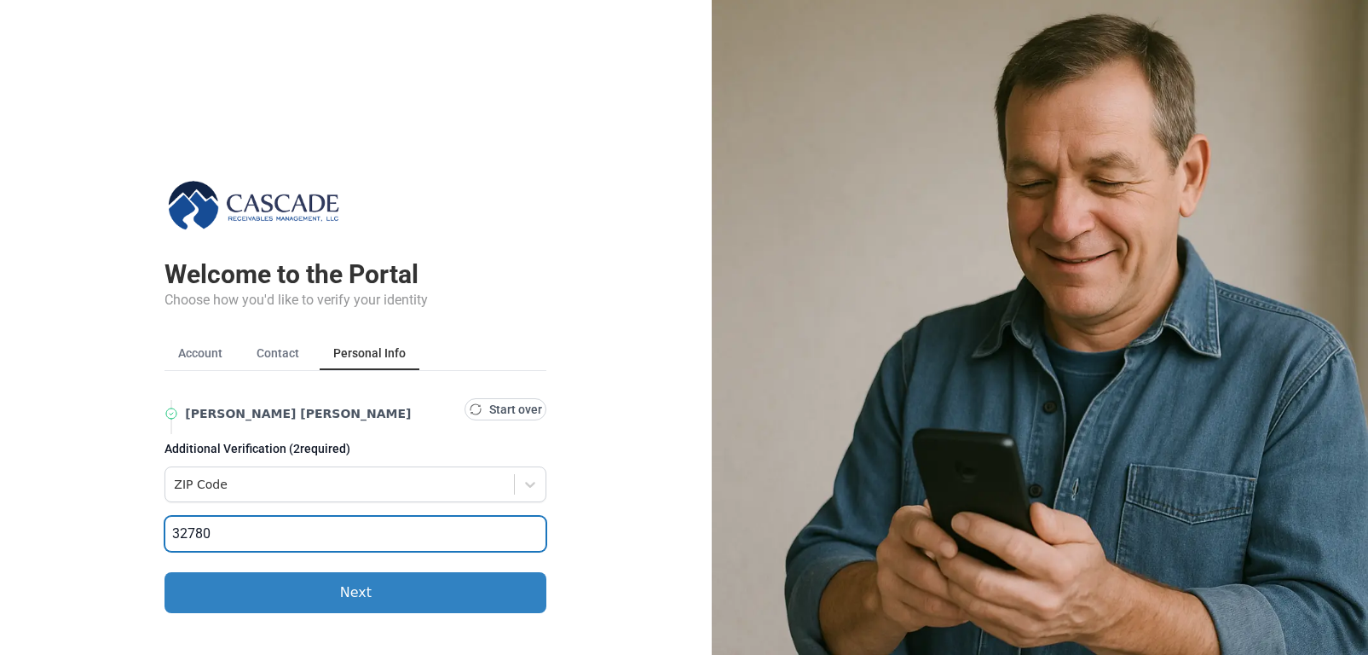
type input "32780"
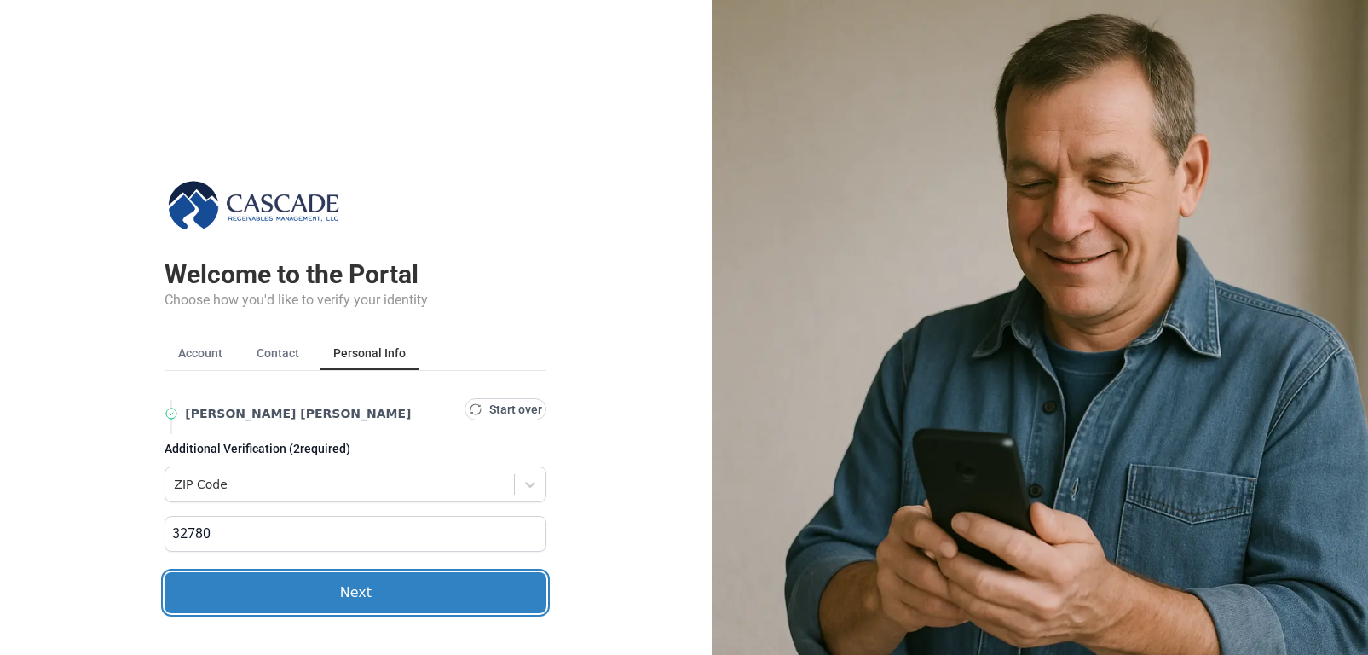
click at [284, 582] on button "Next" at bounding box center [355, 592] width 382 height 41
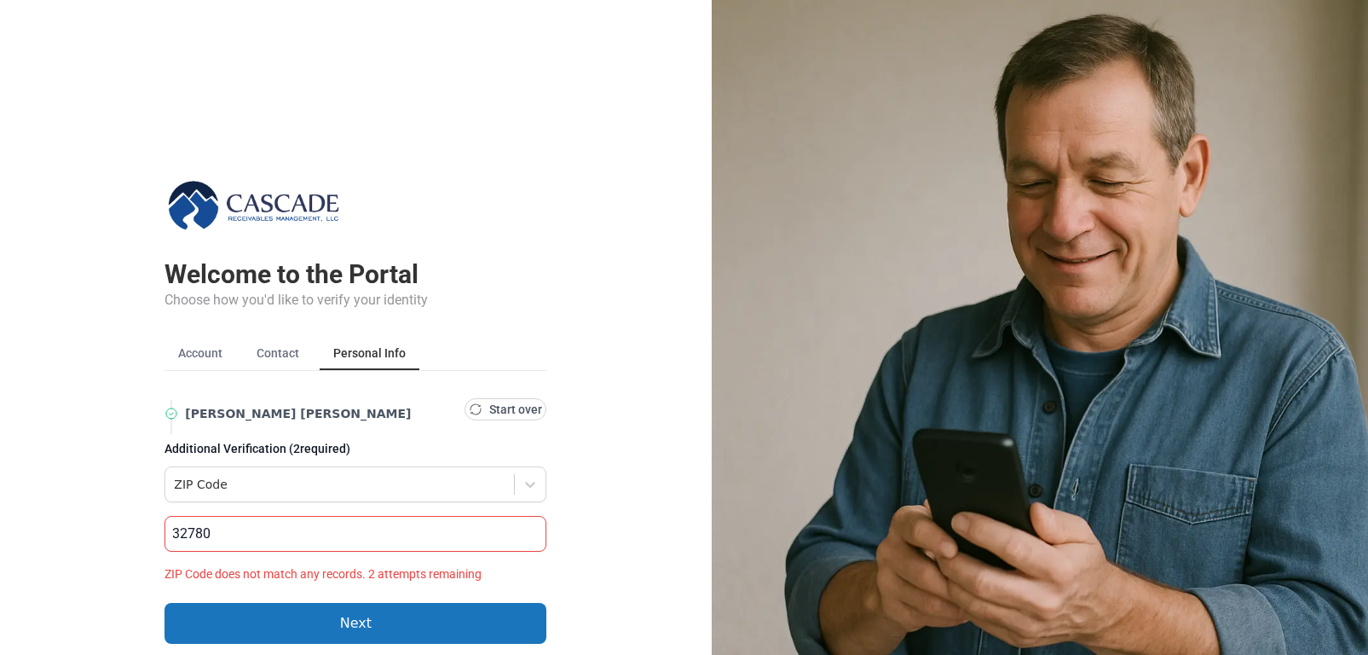
click at [284, 594] on div "[PERSON_NAME] Start over Additional Verification ( 2 required) ZIP Code 32780 Z…" at bounding box center [355, 520] width 382 height 245
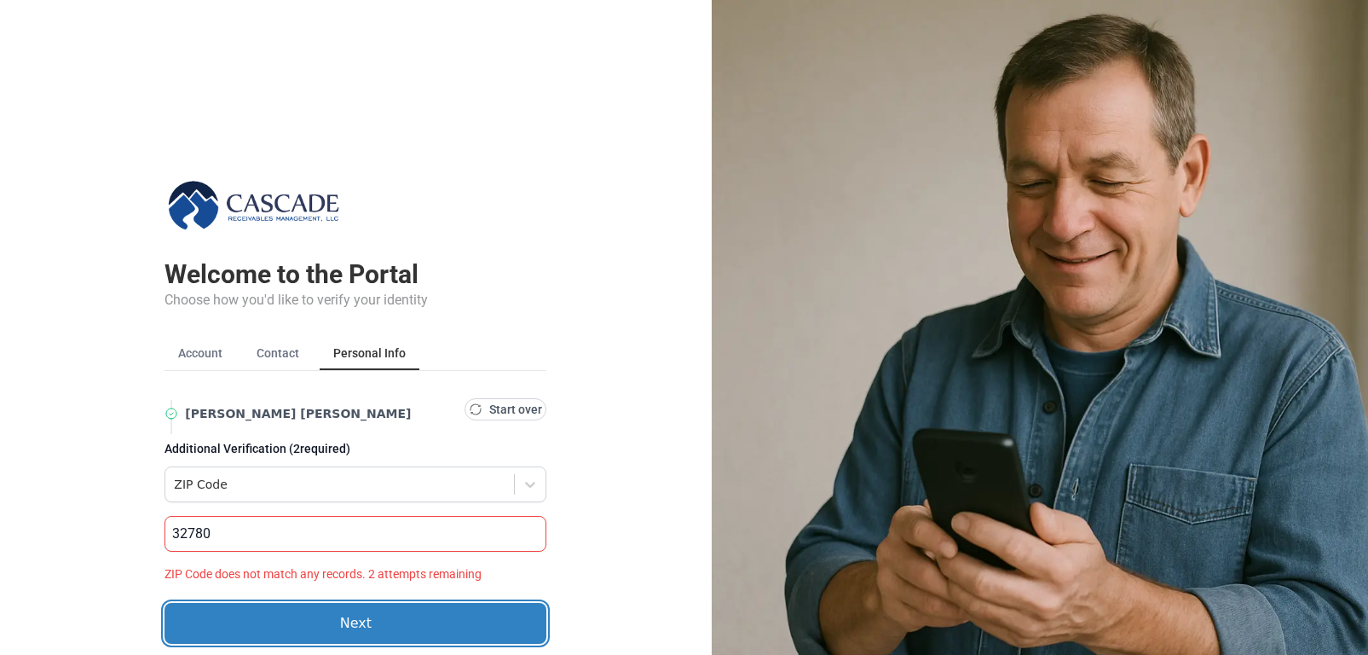
click at [269, 613] on button "Next" at bounding box center [355, 623] width 382 height 41
